Goal: Transaction & Acquisition: Book appointment/travel/reservation

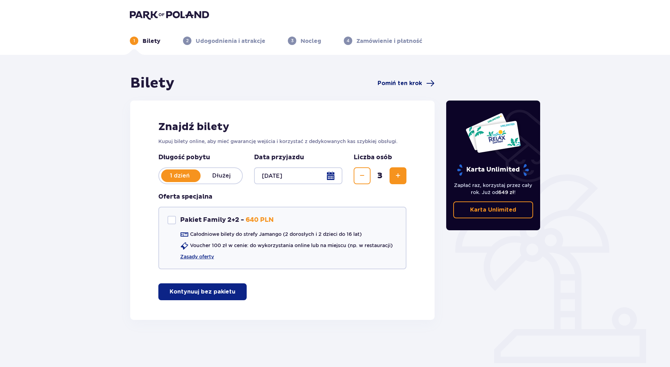
click at [406, 84] on span "Pomiń ten krok" at bounding box center [399, 83] width 44 height 8
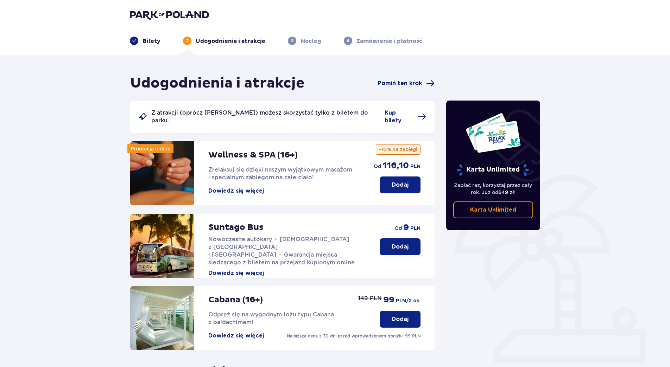
click at [410, 83] on span "Pomiń ten krok" at bounding box center [399, 83] width 44 height 8
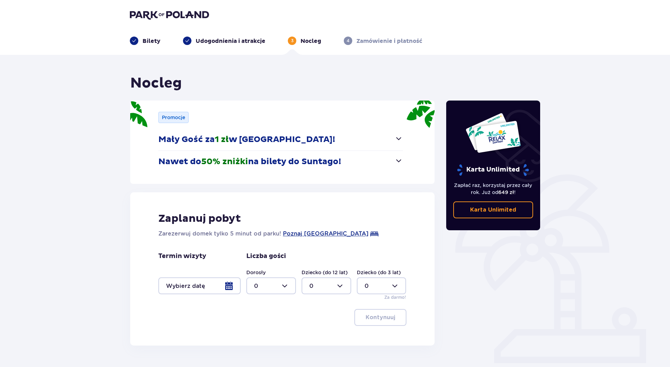
click at [393, 159] on button "Nawet do 50% zniżki na bilety do Suntago!" at bounding box center [280, 162] width 244 height 22
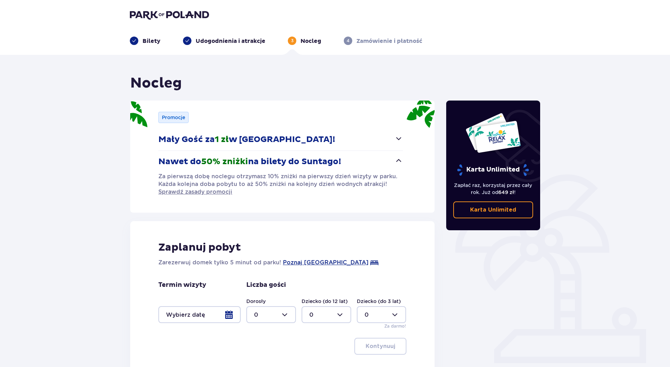
scroll to position [50, 0]
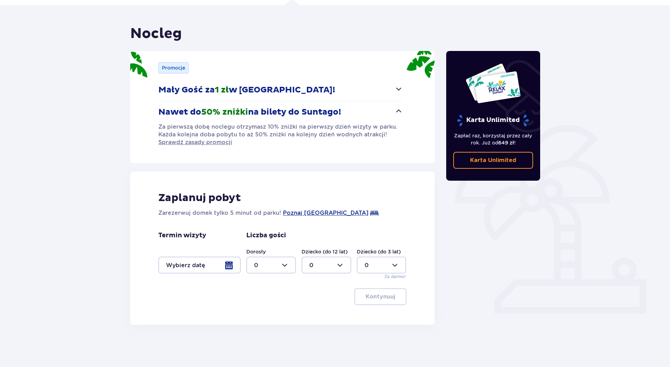
click at [231, 265] on div at bounding box center [199, 265] width 82 height 17
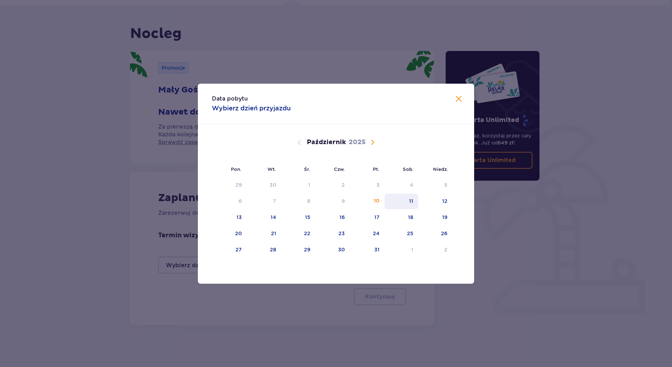
click at [398, 203] on div "11" at bounding box center [402, 201] width 34 height 15
click at [458, 100] on span "Zamknij" at bounding box center [459, 99] width 8 height 8
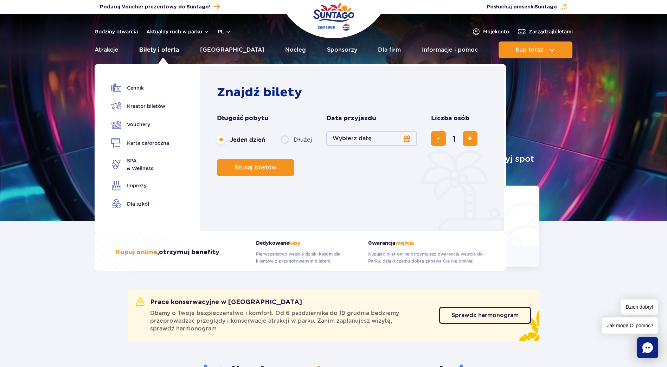
click at [164, 46] on link "Bilety i oferta" at bounding box center [159, 49] width 40 height 17
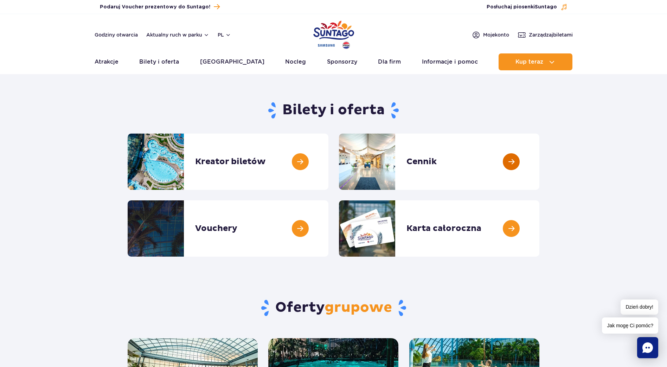
click at [539, 158] on link at bounding box center [539, 162] width 0 height 56
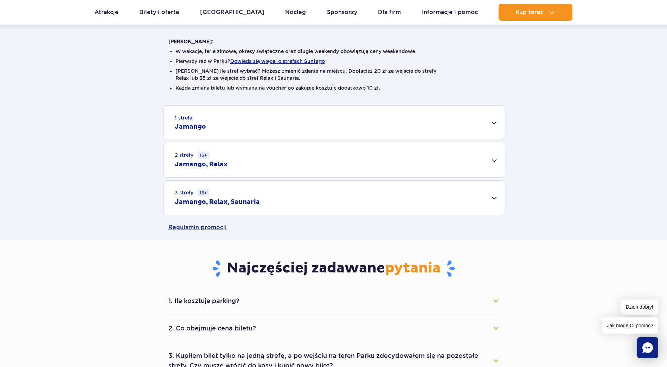
scroll to position [177, 0]
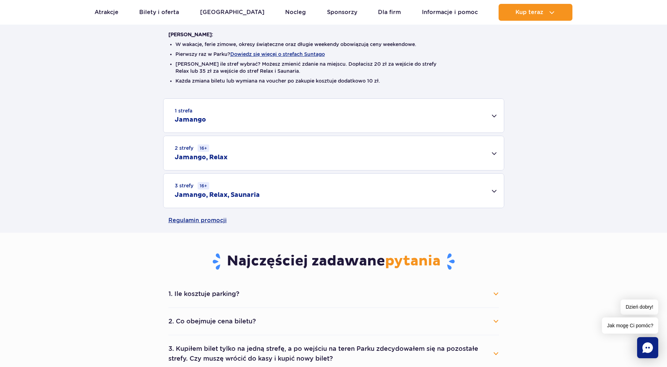
click at [491, 192] on div "3 strefy 16+ Jamango, Relax, Saunaria" at bounding box center [334, 191] width 340 height 34
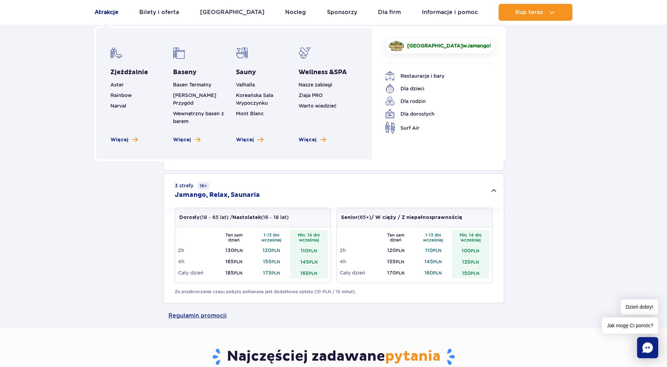
click at [102, 14] on link "Atrakcje" at bounding box center [107, 12] width 24 height 17
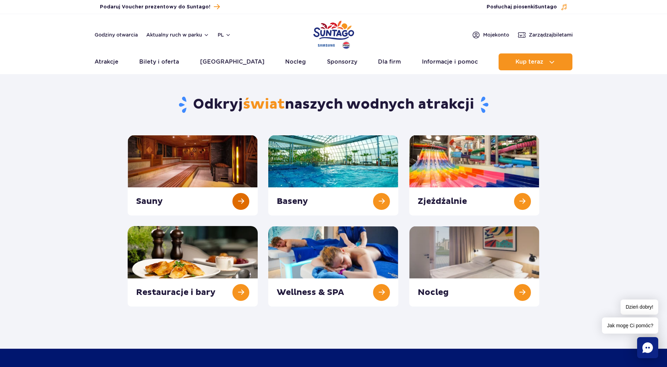
click at [166, 179] on link at bounding box center [193, 175] width 130 height 81
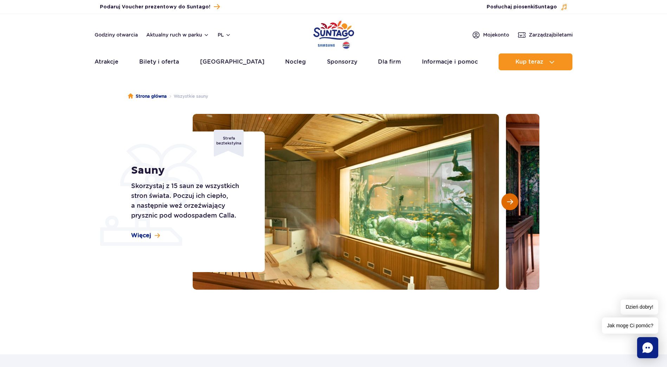
click at [507, 204] on span "Następny slajd" at bounding box center [510, 202] width 6 height 6
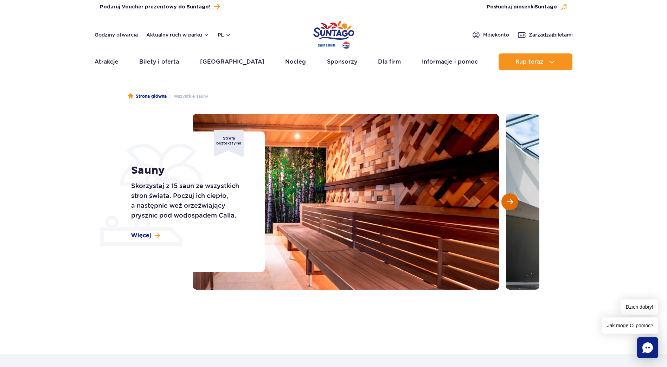
click at [507, 204] on span "Następny slajd" at bounding box center [510, 202] width 6 height 6
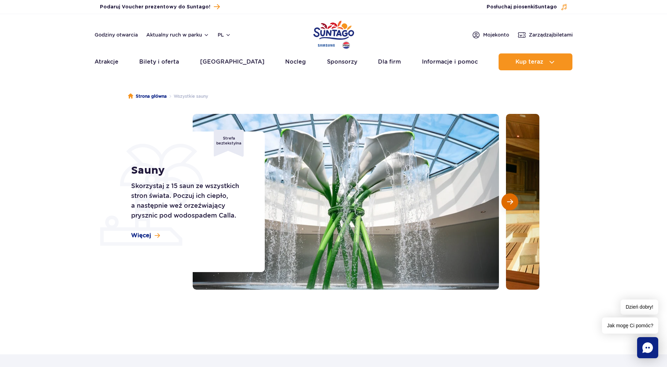
click at [507, 204] on span "Następny slajd" at bounding box center [510, 202] width 6 height 6
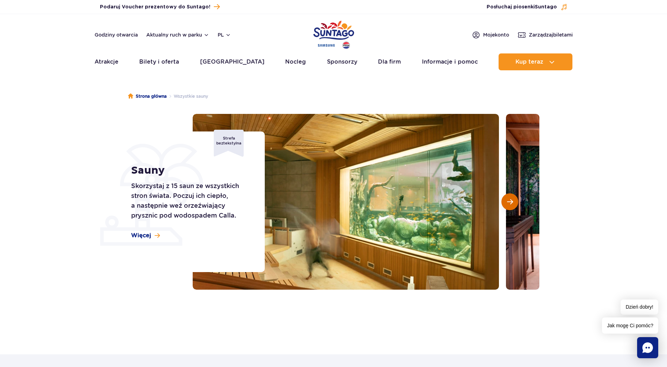
click at [507, 204] on span "Następny slajd" at bounding box center [510, 202] width 6 height 6
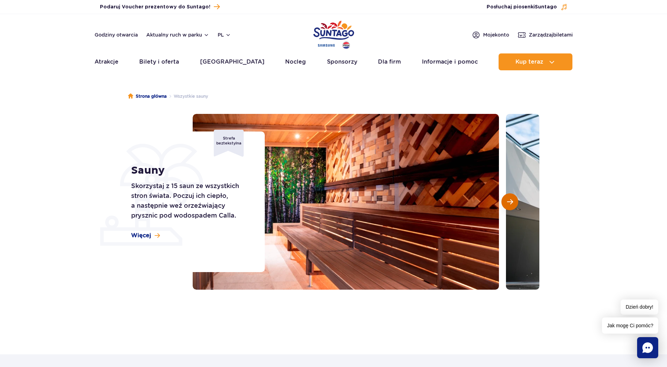
click at [507, 204] on span "Następny slajd" at bounding box center [510, 202] width 6 height 6
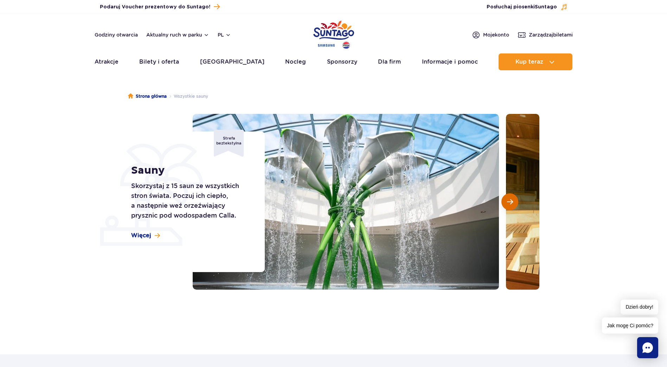
click at [507, 204] on span "Następny slajd" at bounding box center [510, 202] width 6 height 6
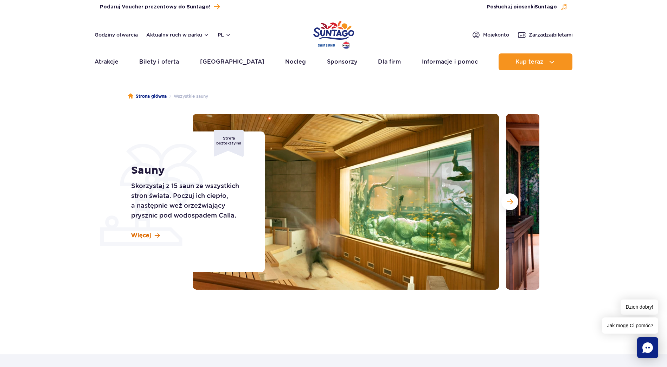
click at [142, 238] on span "Więcej" at bounding box center [141, 236] width 20 height 8
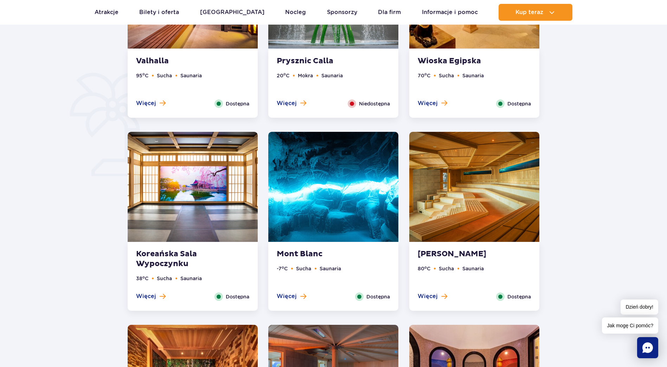
scroll to position [492, 0]
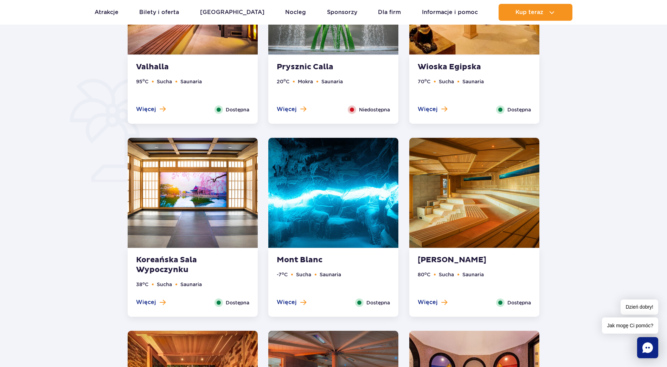
click at [447, 248] on img at bounding box center [474, 193] width 130 height 110
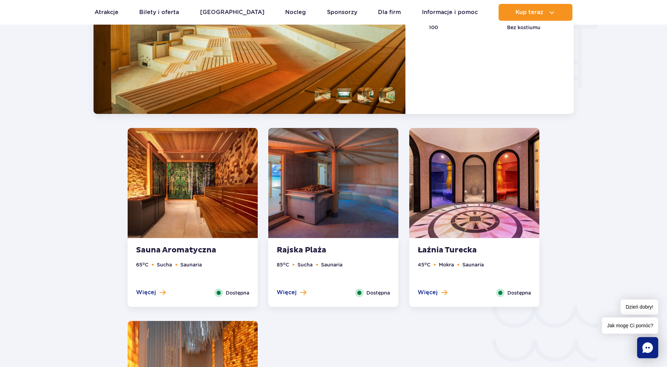
scroll to position [920, 0]
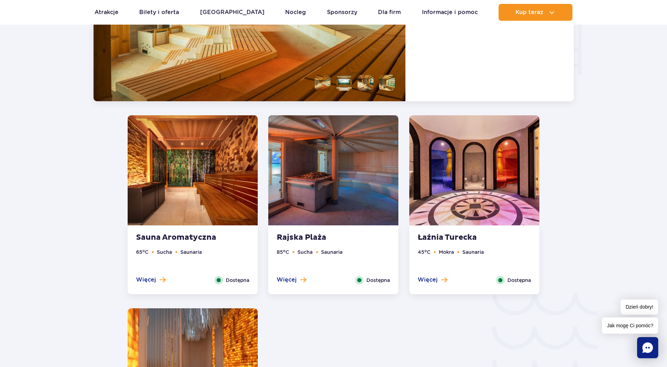
click at [310, 216] on img at bounding box center [333, 170] width 130 height 110
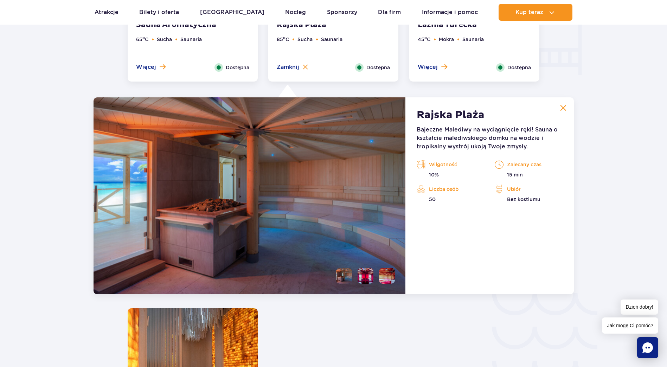
scroll to position [976, 0]
